Goal: Task Accomplishment & Management: Manage account settings

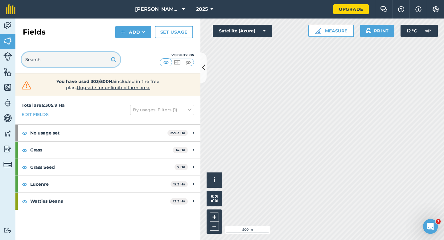
click at [102, 60] on input "text" at bounding box center [71, 59] width 99 height 15
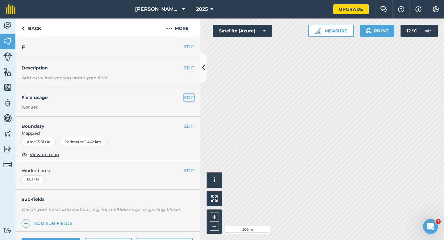
click at [188, 96] on button "EDIT" at bounding box center [189, 97] width 10 height 7
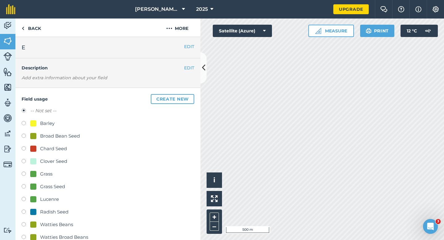
scroll to position [30, 0]
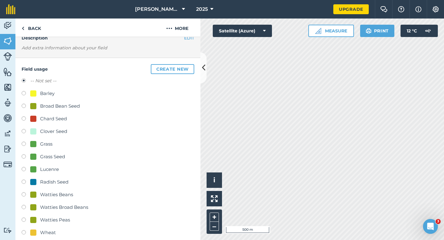
click at [67, 202] on div "-- Not set -- Barley Broad Bean Seed Chard Seed Clover Seed Grass Grass Seed Lu…" at bounding box center [108, 157] width 173 height 161
click at [67, 206] on div "Watties Broad Beans" at bounding box center [64, 206] width 48 height 7
radio input "true"
radio input "false"
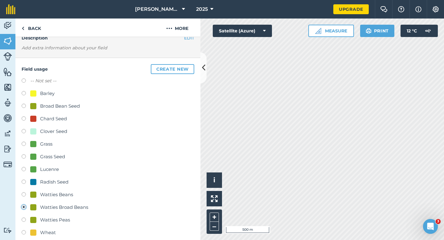
scroll to position [79, 0]
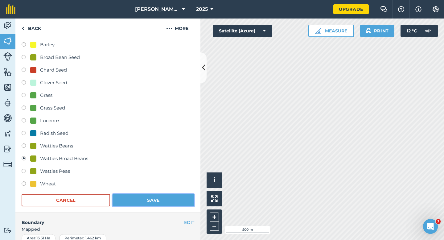
click at [115, 201] on button "Save" at bounding box center [153, 200] width 82 height 12
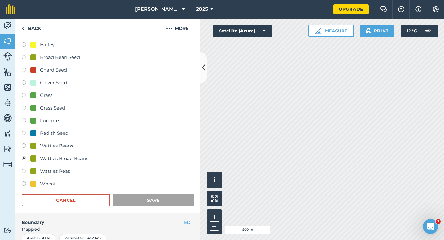
scroll to position [50, 0]
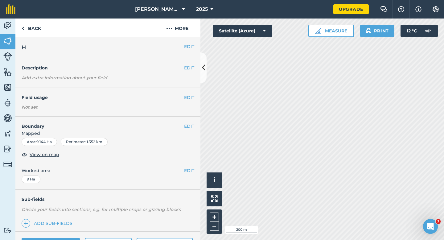
click at [190, 102] on div "EDIT Field usage Not set" at bounding box center [107, 102] width 185 height 29
click at [190, 101] on div "EDIT Field usage Not set" at bounding box center [107, 102] width 185 height 29
click at [188, 97] on button "EDIT" at bounding box center [189, 97] width 10 height 7
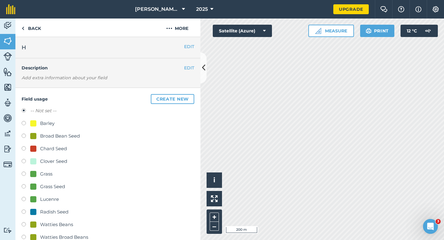
click at [52, 189] on div "Grass Seed" at bounding box center [52, 186] width 25 height 7
radio input "true"
radio input "false"
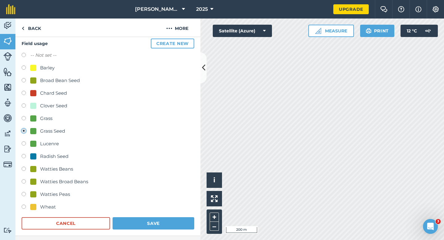
scroll to position [135, 0]
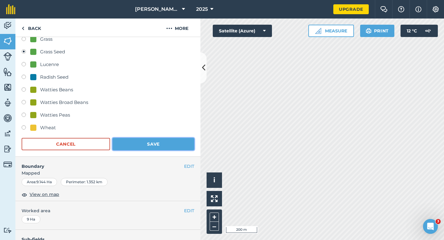
click at [146, 150] on button "Save" at bounding box center [153, 144] width 82 height 12
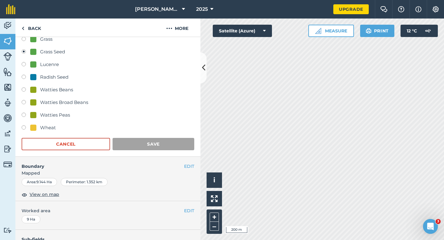
scroll to position [50, 0]
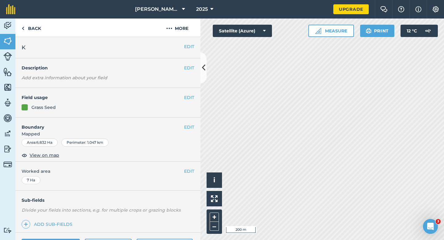
click at [194, 99] on div "EDIT Field usage Grass Seed" at bounding box center [107, 103] width 185 height 30
click at [190, 97] on button "EDIT" at bounding box center [189, 97] width 10 height 7
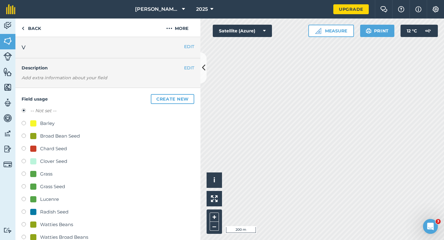
scroll to position [42, 0]
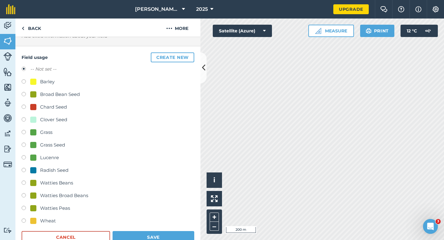
click at [42, 223] on div "Wheat" at bounding box center [48, 220] width 16 height 7
radio input "true"
radio input "false"
click at [145, 235] on button "Save" at bounding box center [153, 237] width 82 height 12
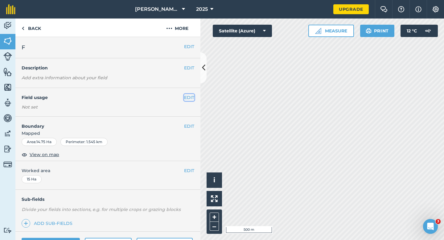
click at [184, 96] on button "EDIT" at bounding box center [189, 97] width 10 height 7
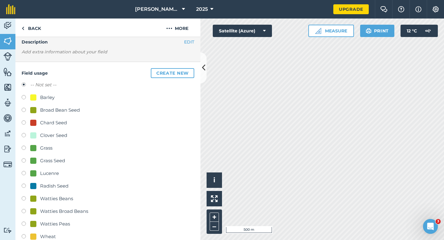
scroll to position [65, 0]
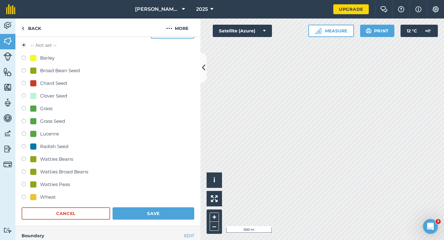
click at [47, 196] on div "Wheat" at bounding box center [48, 196] width 16 height 7
radio input "true"
radio input "false"
click at [128, 210] on button "Save" at bounding box center [153, 213] width 82 height 12
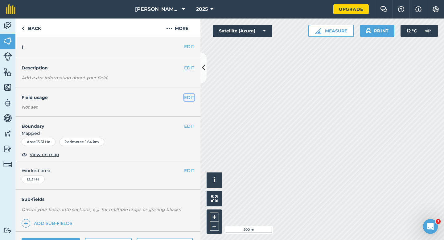
click at [188, 96] on button "EDIT" at bounding box center [189, 97] width 10 height 7
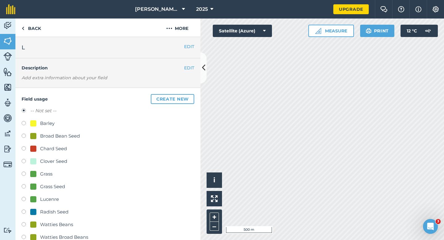
scroll to position [66, 0]
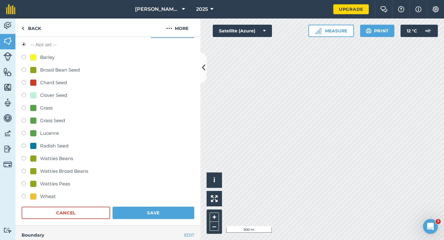
click at [47, 198] on div "Wheat" at bounding box center [48, 196] width 16 height 7
radio input "true"
radio input "false"
click at [147, 208] on button "Save" at bounding box center [153, 212] width 82 height 12
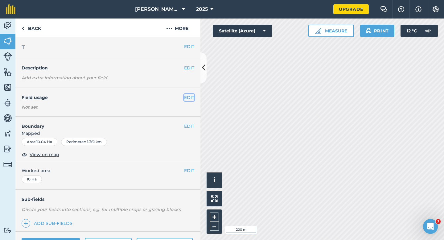
click at [190, 94] on button "EDIT" at bounding box center [189, 97] width 10 height 7
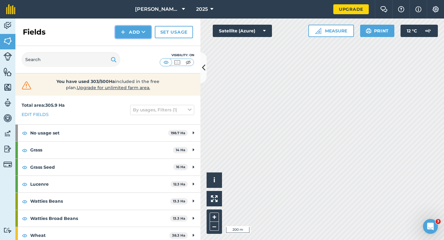
click at [131, 35] on button "Add" at bounding box center [133, 32] width 36 height 12
click at [131, 39] on link "Draw" at bounding box center [133, 46] width 34 height 14
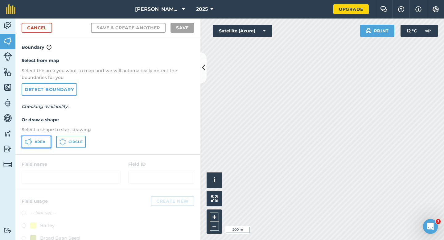
click at [45, 141] on span "Area" at bounding box center [40, 141] width 11 height 5
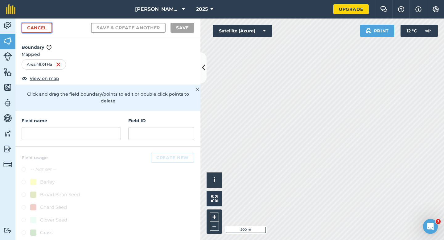
click at [39, 31] on link "Cancel" at bounding box center [37, 28] width 31 height 10
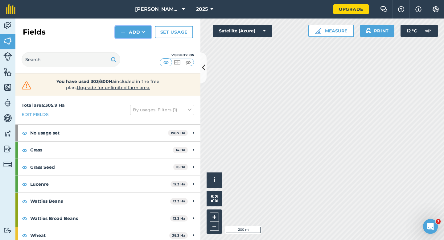
click at [120, 36] on button "Add" at bounding box center [133, 32] width 36 height 12
click at [127, 48] on link "Draw" at bounding box center [133, 46] width 34 height 14
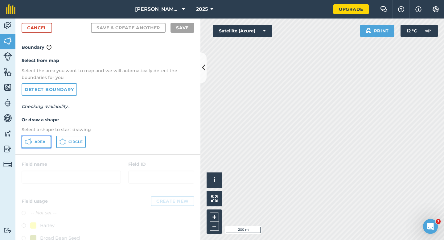
click at [40, 137] on button "Area" at bounding box center [37, 142] width 30 height 12
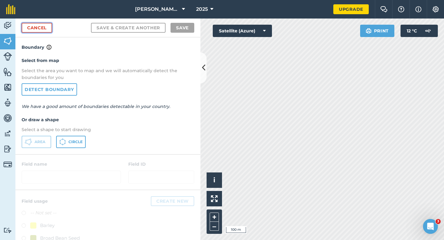
click at [43, 26] on link "Cancel" at bounding box center [37, 28] width 31 height 10
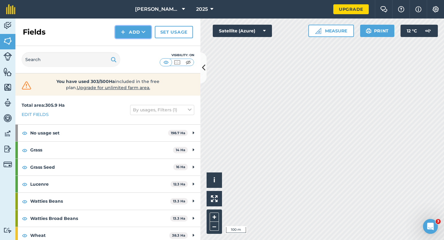
click at [124, 26] on button "Add" at bounding box center [133, 32] width 36 height 12
click at [139, 45] on link "Draw" at bounding box center [133, 46] width 34 height 14
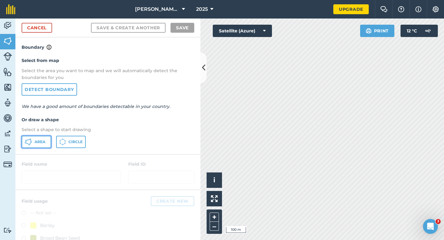
click at [47, 137] on button "Area" at bounding box center [37, 142] width 30 height 12
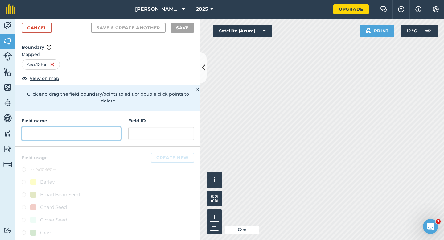
click at [93, 129] on input "text" at bounding box center [71, 133] width 99 height 13
click at [71, 117] on div "Field name" at bounding box center [71, 128] width 99 height 23
click at [71, 127] on input "text" at bounding box center [71, 133] width 99 height 13
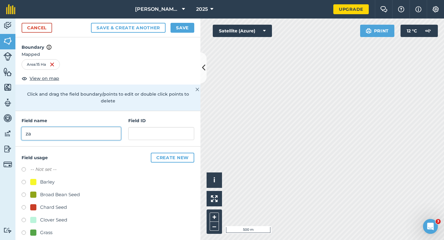
type input "z"
type input "ZA"
click at [180, 30] on button "Save" at bounding box center [182, 28] width 24 height 10
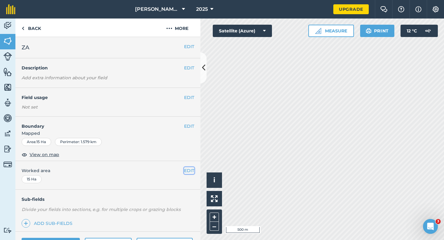
click at [192, 167] on button "EDIT" at bounding box center [189, 170] width 10 height 7
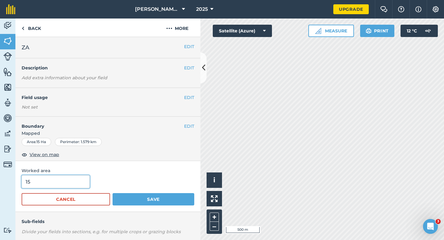
click at [112, 193] on button "Save" at bounding box center [153, 199] width 82 height 12
click at [71, 182] on input "15" at bounding box center [56, 181] width 68 height 13
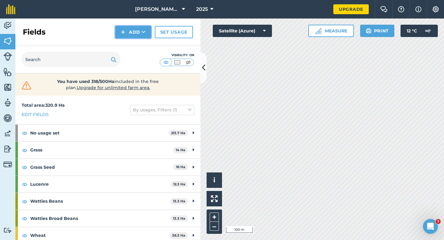
click at [124, 30] on img at bounding box center [123, 31] width 4 height 7
click at [125, 44] on link "Draw" at bounding box center [133, 46] width 34 height 14
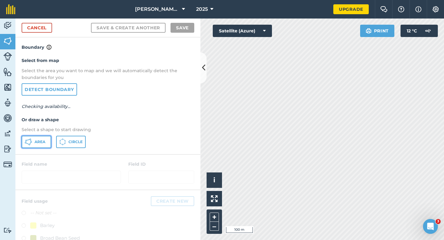
click at [37, 138] on button "Area" at bounding box center [37, 142] width 30 height 12
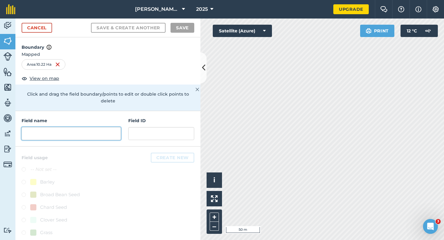
click at [107, 127] on input "text" at bounding box center [71, 133] width 99 height 13
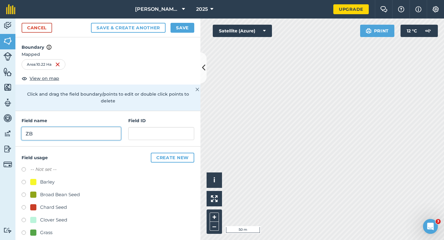
type input "ZB"
click at [181, 25] on button "Save" at bounding box center [182, 28] width 24 height 10
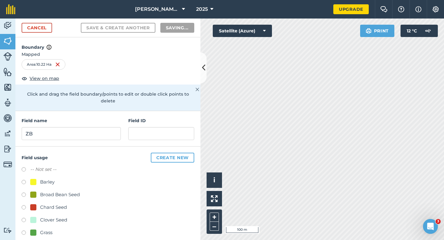
click at [189, 178] on div "Barley" at bounding box center [108, 182] width 173 height 9
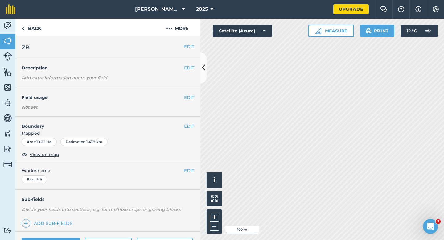
click at [189, 174] on div "EDIT Worked area 10.22 Ha" at bounding box center [107, 175] width 185 height 29
click at [190, 170] on button "EDIT" at bounding box center [189, 170] width 10 height 7
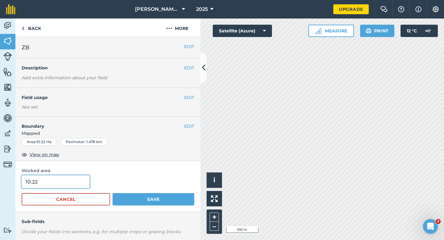
click at [83, 181] on input "10.22" at bounding box center [56, 181] width 68 height 13
type input "10"
click at [112, 193] on button "Save" at bounding box center [153, 199] width 82 height 12
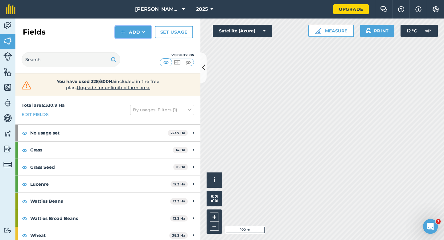
click at [122, 30] on img at bounding box center [123, 31] width 4 height 7
click at [127, 46] on link "Draw" at bounding box center [133, 46] width 34 height 14
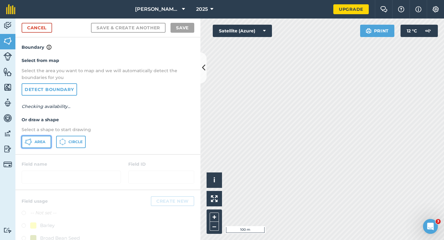
click at [25, 138] on icon at bounding box center [28, 141] width 7 height 7
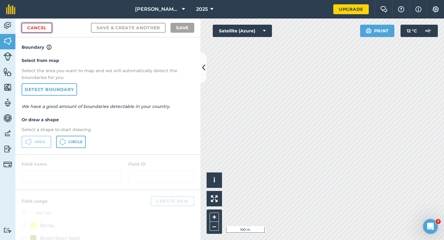
click at [49, 30] on link "Cancel" at bounding box center [37, 28] width 31 height 10
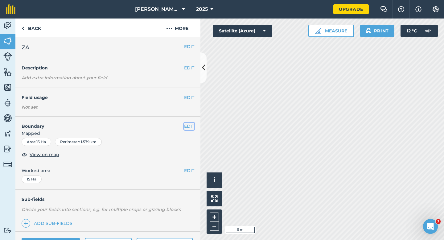
click at [188, 125] on button "EDIT" at bounding box center [189, 126] width 10 height 7
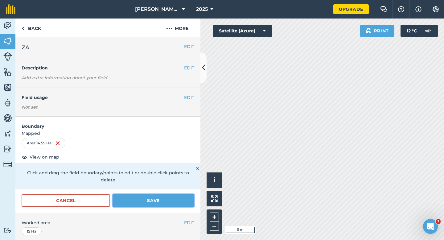
click at [170, 194] on button "Save" at bounding box center [153, 200] width 82 height 12
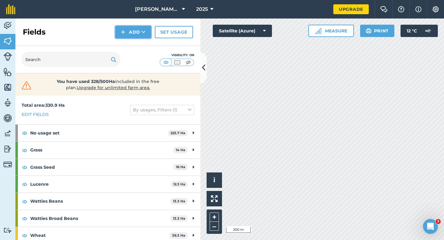
click at [129, 31] on button "Add" at bounding box center [133, 32] width 36 height 12
click at [130, 42] on link "Draw" at bounding box center [133, 46] width 34 height 14
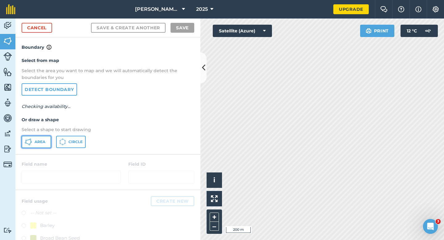
click at [44, 138] on button "Area" at bounding box center [37, 142] width 30 height 12
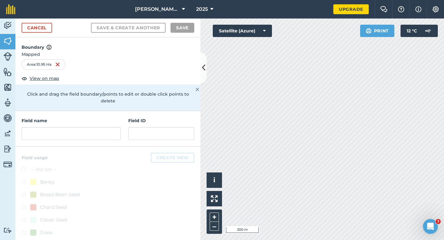
click at [121, 125] on div "Field name Field ID" at bounding box center [107, 128] width 185 height 35
click at [119, 127] on input "text" at bounding box center [71, 133] width 99 height 13
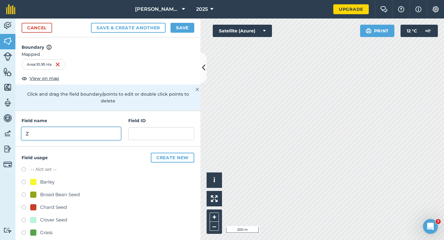
type input "Z"
click at [184, 27] on button "Save" at bounding box center [182, 28] width 24 height 10
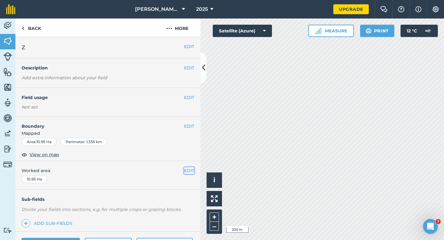
click at [190, 172] on button "EDIT" at bounding box center [189, 170] width 10 height 7
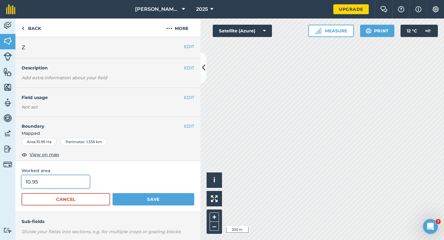
click at [67, 182] on input "10.95" at bounding box center [56, 181] width 68 height 13
type input "11"
click at [112, 193] on button "Save" at bounding box center [153, 199] width 82 height 12
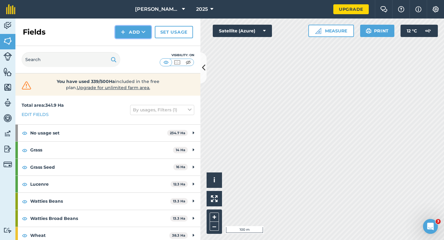
click at [136, 32] on button "Add" at bounding box center [133, 32] width 36 height 12
click at [136, 47] on link "Draw" at bounding box center [133, 46] width 34 height 14
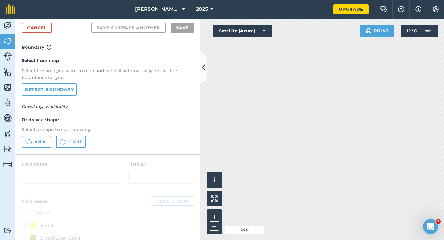
click at [45, 132] on p "Select a shape to start drawing" at bounding box center [108, 129] width 173 height 7
click at [45, 138] on button "Area" at bounding box center [37, 142] width 30 height 12
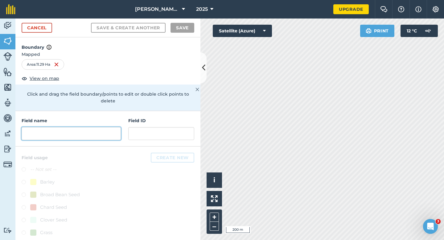
click at [90, 130] on input "text" at bounding box center [71, 133] width 99 height 13
click at [86, 130] on input "text" at bounding box center [71, 133] width 99 height 13
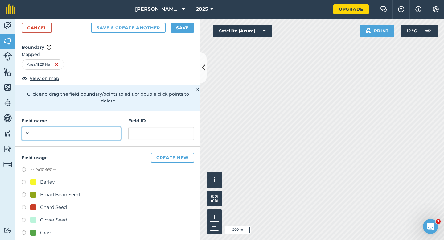
type input "Y"
click at [180, 27] on button "Save" at bounding box center [182, 28] width 24 height 10
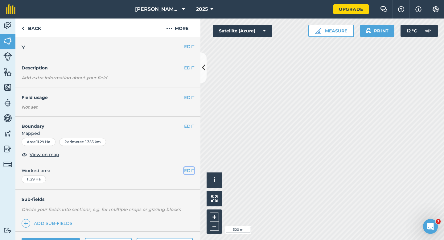
click at [188, 173] on button "EDIT" at bounding box center [189, 170] width 10 height 7
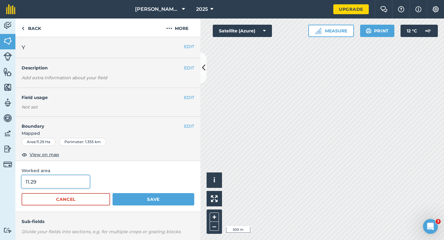
click at [63, 182] on input "11.29" at bounding box center [56, 181] width 68 height 13
type input "11"
click at [112, 193] on button "Save" at bounding box center [153, 199] width 82 height 12
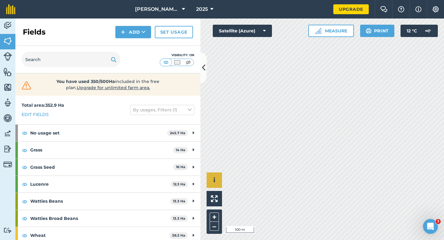
click at [221, 186] on div "Click to start drawing i © 2025 TomTom, Microsoft 100 m + –" at bounding box center [321, 128] width 243 height 221
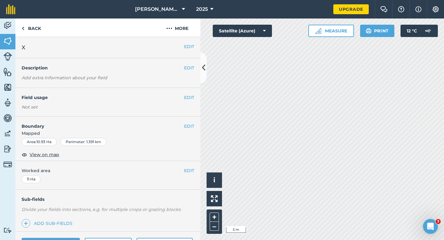
click at [190, 132] on span "Mapped" at bounding box center [107, 133] width 185 height 7
click at [190, 130] on span "Mapped" at bounding box center [107, 133] width 185 height 7
click at [190, 127] on button "EDIT" at bounding box center [189, 126] width 10 height 7
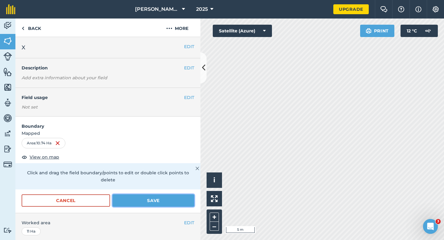
click at [186, 197] on button "Save" at bounding box center [153, 200] width 82 height 12
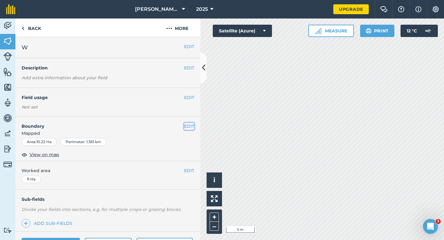
click at [190, 127] on button "EDIT" at bounding box center [189, 126] width 10 height 7
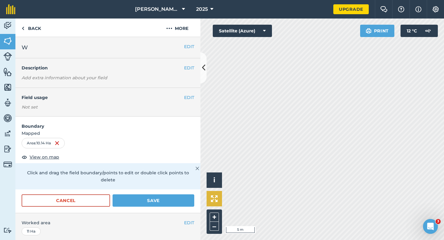
click at [221, 202] on div "Click to start drawing i © 2025 TomTom, Microsoft 5 m + – Satellite (Azure) Pri…" at bounding box center [321, 128] width 243 height 221
click at [173, 194] on button "Save" at bounding box center [153, 200] width 82 height 12
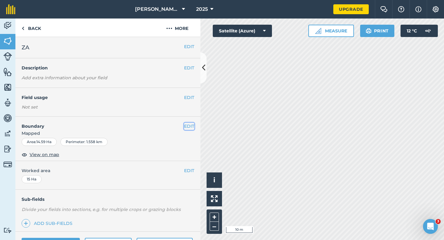
click at [191, 127] on button "EDIT" at bounding box center [189, 126] width 10 height 7
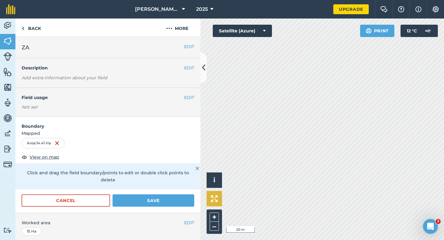
click at [211, 202] on div "Click to start drawing i © 2025 TomTom, Microsoft 20 m + – Satellite (Azure) Pr…" at bounding box center [321, 128] width 243 height 221
click at [181, 194] on button "Save" at bounding box center [153, 200] width 82 height 12
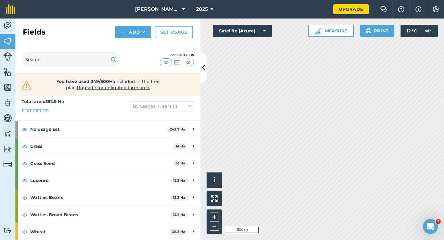
scroll to position [1, 0]
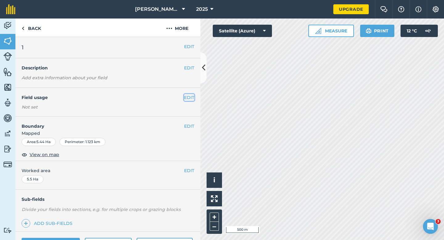
click at [189, 97] on button "EDIT" at bounding box center [189, 97] width 10 height 7
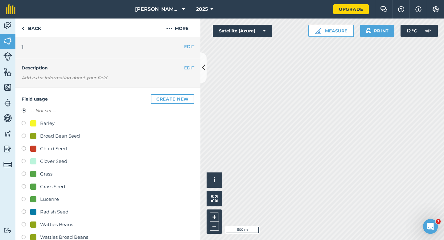
click at [49, 120] on div "Barley" at bounding box center [47, 123] width 14 height 7
radio input "true"
radio input "false"
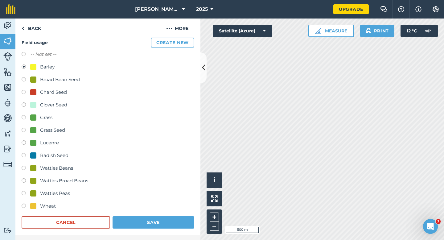
click at [149, 229] on div "Field usage Create new -- Not set -- Barley Broad Bean Seed Chard Seed Clover S…" at bounding box center [107, 132] width 185 height 203
click at [154, 222] on button "Save" at bounding box center [153, 222] width 82 height 12
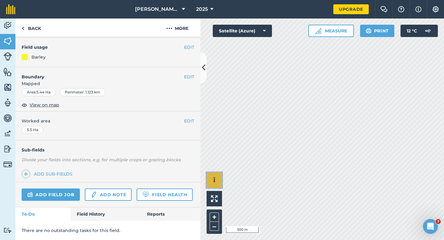
click at [216, 176] on button "i" at bounding box center [213, 179] width 15 height 15
click at [215, 173] on button "›" at bounding box center [213, 179] width 15 height 15
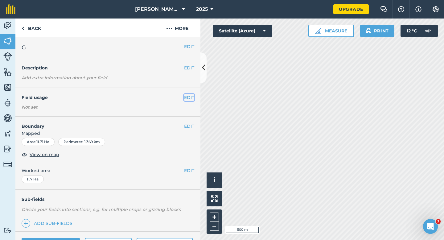
click at [189, 98] on button "EDIT" at bounding box center [189, 97] width 10 height 7
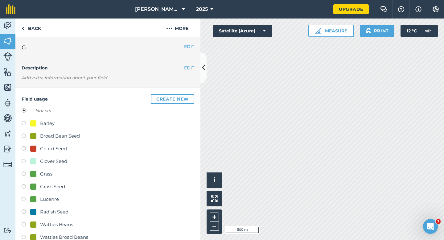
click at [56, 163] on div "Clover Seed" at bounding box center [53, 160] width 27 height 7
radio input "true"
radio input "false"
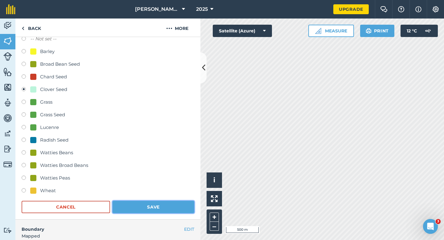
click at [145, 201] on button "Save" at bounding box center [153, 207] width 82 height 12
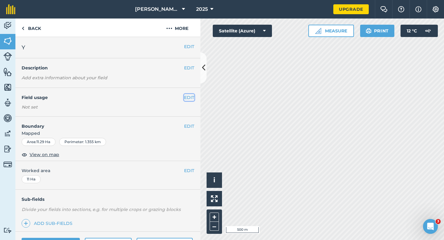
click at [188, 98] on button "EDIT" at bounding box center [189, 97] width 10 height 7
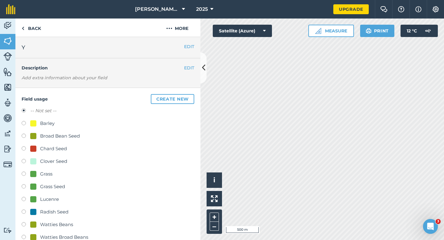
click at [188, 98] on button "Create new" at bounding box center [172, 99] width 43 height 10
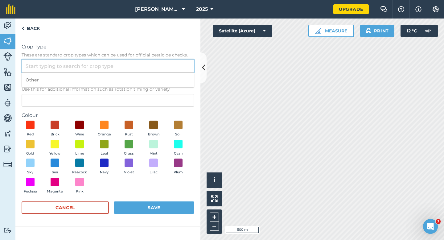
click at [173, 68] on input "Crop Type These are standard crop types which can be used for official pesticid…" at bounding box center [108, 65] width 173 height 13
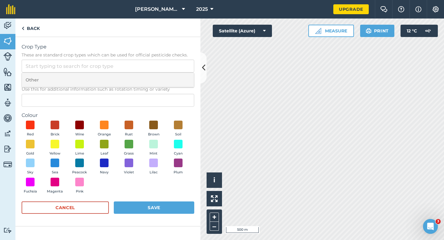
click at [173, 77] on li "Other" at bounding box center [108, 80] width 172 height 14
type input "Other"
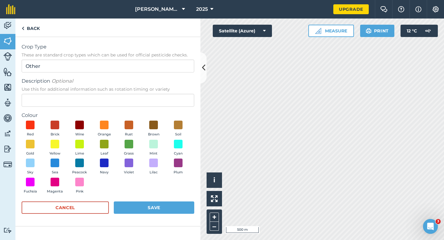
click at [173, 107] on form "Crop Type These are standard crop types which can be used for official pesticid…" at bounding box center [108, 131] width 173 height 177
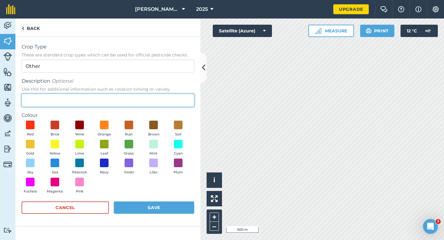
click at [173, 103] on input "Description Optional Use this for additional information such as rotation timin…" at bounding box center [108, 100] width 173 height 13
type input "Chard Seed"
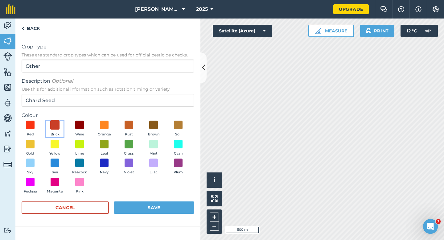
click at [52, 125] on span at bounding box center [55, 125] width 10 height 10
click at [131, 204] on button "Save" at bounding box center [154, 207] width 80 height 12
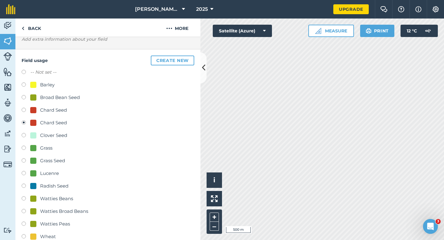
scroll to position [51, 0]
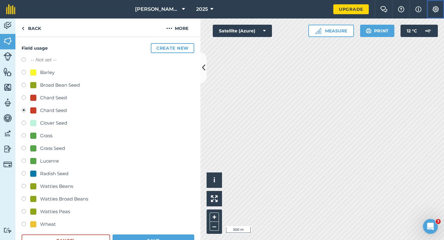
click at [437, 15] on button "Settings" at bounding box center [435, 9] width 17 height 18
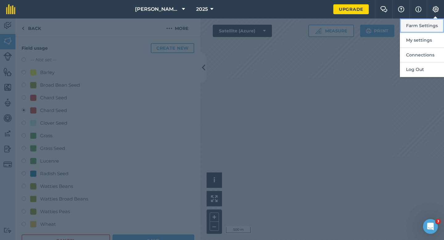
click at [437, 24] on button "Farm Settings" at bounding box center [422, 25] width 44 height 14
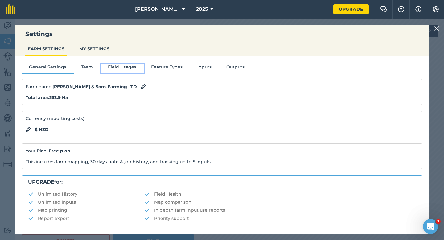
click at [130, 66] on button "Field Usages" at bounding box center [121, 67] width 43 height 9
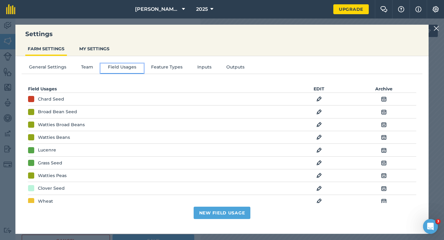
scroll to position [75, 0]
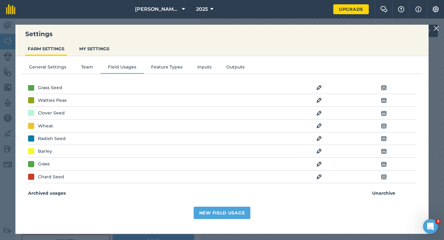
click at [384, 176] on img at bounding box center [384, 176] width 6 height 7
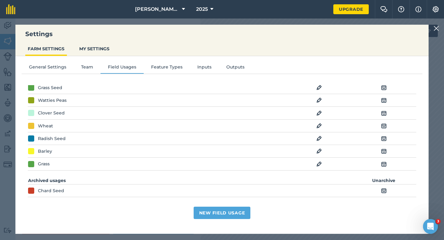
click at [434, 27] on img at bounding box center [436, 28] width 6 height 7
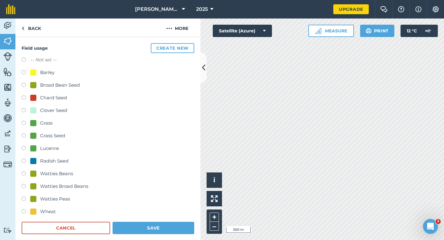
click at [32, 98] on div at bounding box center [33, 98] width 6 height 6
radio input "true"
click at [170, 239] on div "Field usage Create new -- Not set -- Barley Broad Bean Seed Chard Seed Clover S…" at bounding box center [107, 138] width 185 height 203
click at [170, 234] on div "Field usage Create new -- Not set -- Barley Broad Bean Seed Chard Seed Clover S…" at bounding box center [107, 138] width 185 height 203
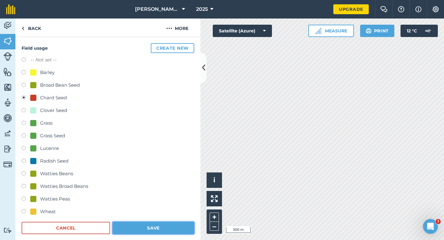
click at [179, 232] on button "Save" at bounding box center [153, 228] width 82 height 12
